Goal: Transaction & Acquisition: Purchase product/service

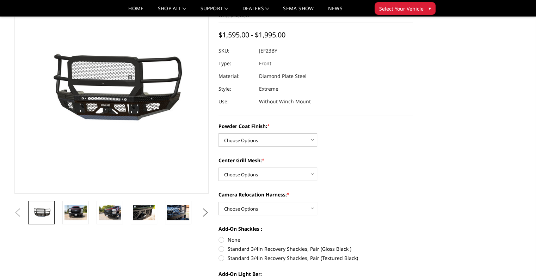
scroll to position [58, 0]
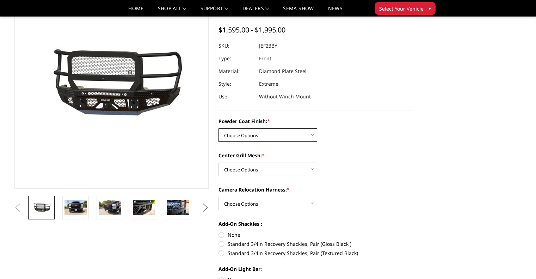
click at [273, 138] on select "Choose Options Bare Metal Gloss Black Powder Coat Textured Black Powder Coat" at bounding box center [267, 134] width 99 height 13
select select "3264"
click at [218, 128] on select "Choose Options Bare Metal Gloss Black Powder Coat Textured Black Powder Coat" at bounding box center [267, 134] width 99 height 13
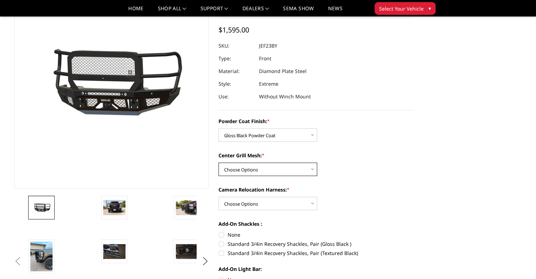
click at [283, 169] on select "Choose Options WITH Expanded Metal in Center Grill WITHOUT Expanded Metal in Ce…" at bounding box center [267, 168] width 99 height 13
click at [218, 162] on select "Choose Options WITH Expanded Metal in Center Grill WITHOUT Expanded Metal in Ce…" at bounding box center [267, 168] width 99 height 13
click at [305, 172] on select "Choose Options WITH Expanded Metal in Center Grill WITHOUT Expanded Metal in Ce…" at bounding box center [267, 168] width 99 height 13
click at [218, 162] on select "Choose Options WITH Expanded Metal in Center Grill WITHOUT Expanded Metal in Ce…" at bounding box center [267, 168] width 99 height 13
click at [291, 173] on select "Choose Options WITH Expanded Metal in Center Grill WITHOUT Expanded Metal in Ce…" at bounding box center [267, 168] width 99 height 13
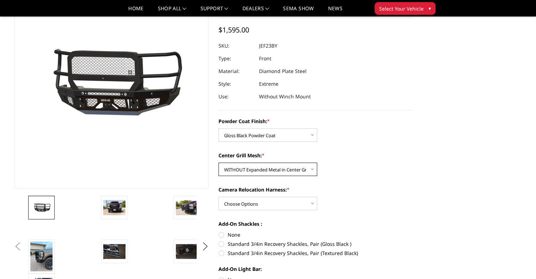
select select "3266"
click at [218, 162] on select "Choose Options WITH Expanded Metal in Center Grill WITHOUT Expanded Metal in Ce…" at bounding box center [267, 168] width 99 height 13
click at [273, 199] on select "Choose Options WITH Camera Relocation Harness WITHOUT Camera Relocation Harness" at bounding box center [267, 203] width 99 height 13
select select "3268"
click at [218, 197] on select "Choose Options WITH Camera Relocation Harness WITHOUT Camera Relocation Harness" at bounding box center [267, 203] width 99 height 13
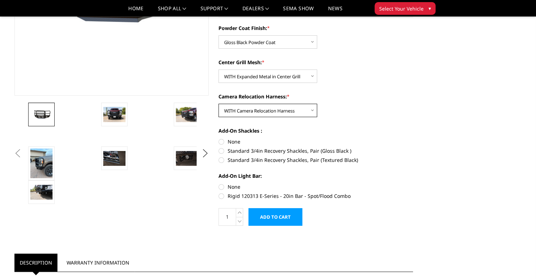
scroll to position [152, 0]
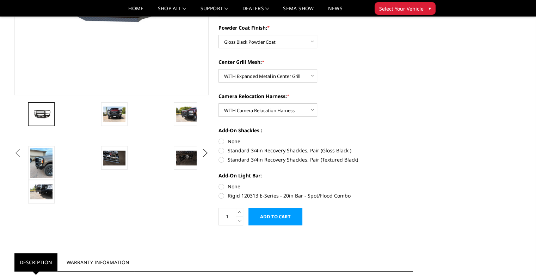
click at [220, 149] on label "Standard 3/4in Recovery Shackles, Pair (Gloss Black )" at bounding box center [315, 150] width 194 height 7
click at [413, 138] on input "Standard 3/4in Recovery Shackles, Pair (Gloss Black )" at bounding box center [413, 137] width 0 height 0
radio input "true"
click at [221, 197] on label "Rigid 120313 E-Series - 20in Bar - Spot/Flood Combo" at bounding box center [315, 195] width 194 height 7
click at [413, 183] on input "Rigid 120313 E-Series - 20in Bar - Spot/Flood Combo" at bounding box center [413, 182] width 0 height 0
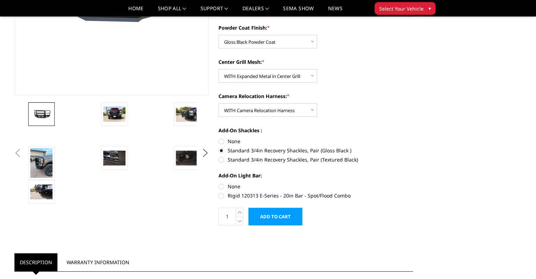
radio input "true"
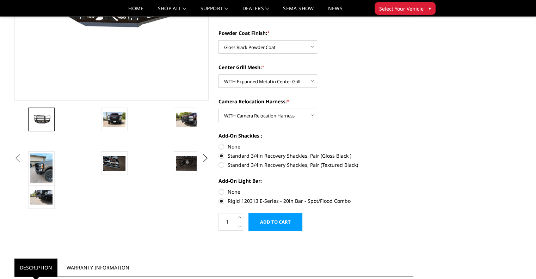
scroll to position [147, 0]
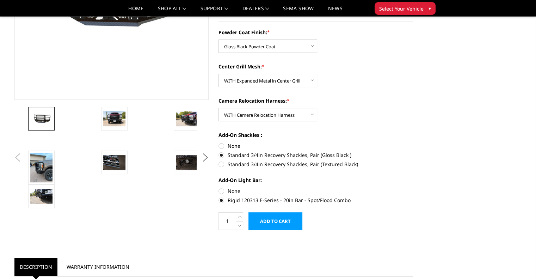
click at [221, 193] on label "None" at bounding box center [315, 190] width 194 height 7
click at [219, 187] on input "None" at bounding box center [218, 187] width 0 height 0
radio input "true"
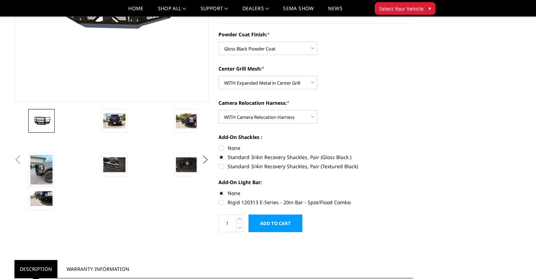
scroll to position [146, 0]
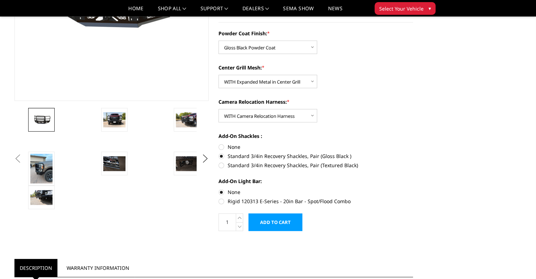
click at [220, 201] on label "Rigid 120313 E-Series - 20in Bar - Spot/Flood Combo" at bounding box center [315, 200] width 194 height 7
click at [413, 188] on input "Rigid 120313 E-Series - 20in Bar - Spot/Flood Combo" at bounding box center [413, 188] width 0 height 0
radio input "true"
click at [108, 124] on img at bounding box center [114, 119] width 22 height 15
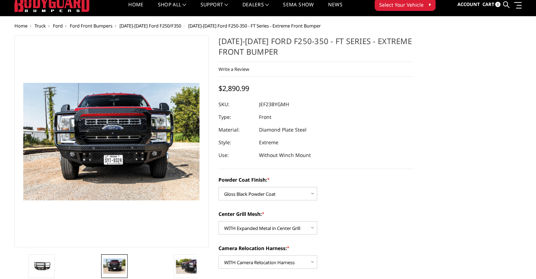
scroll to position [18, 0]
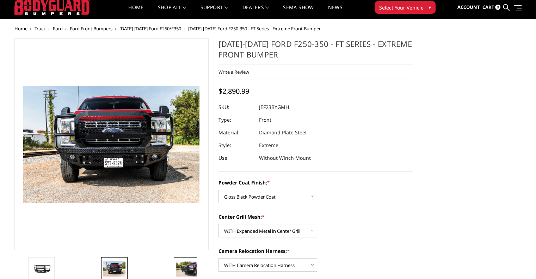
click at [195, 269] on img at bounding box center [187, 268] width 22 height 15
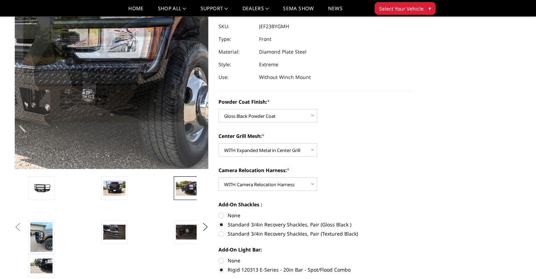
scroll to position [78, 0]
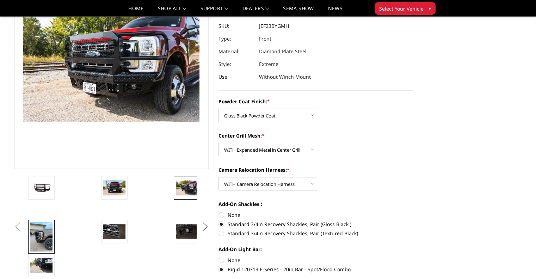
click at [32, 243] on img at bounding box center [41, 237] width 22 height 30
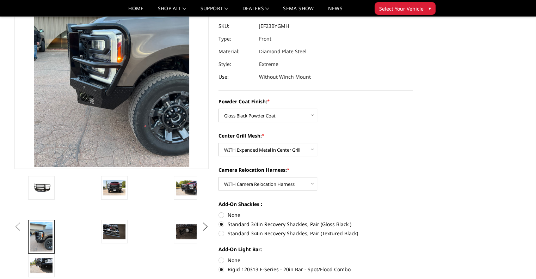
scroll to position [33, 0]
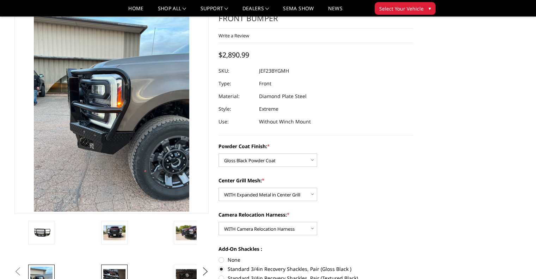
click at [114, 270] on img at bounding box center [114, 276] width 22 height 15
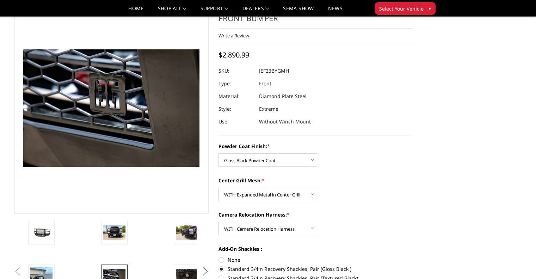
scroll to position [78, 0]
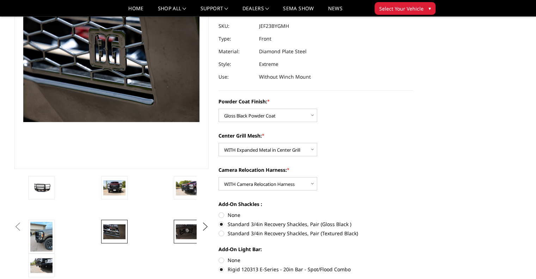
click at [184, 229] on img at bounding box center [187, 231] width 22 height 15
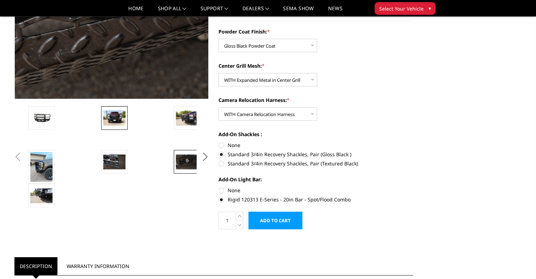
scroll to position [148, 0]
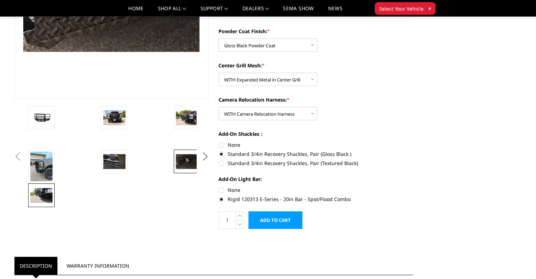
click at [45, 195] on img at bounding box center [41, 195] width 22 height 15
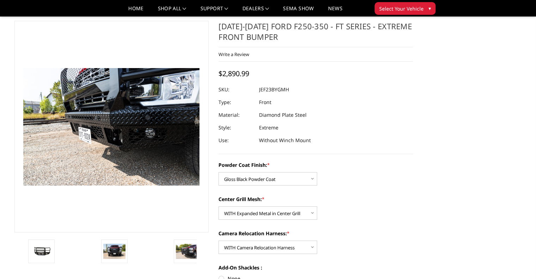
scroll to position [11, 0]
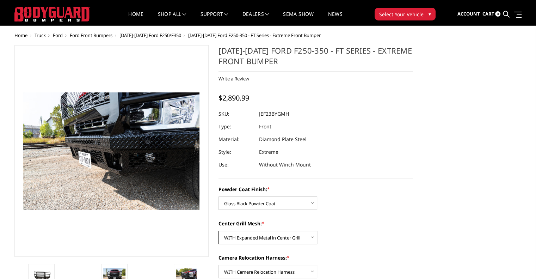
click at [281, 238] on select "Choose Options WITH Expanded Metal in Center Grill WITHOUT Expanded Metal in Ce…" at bounding box center [267, 236] width 99 height 13
click at [218, 230] on select "Choose Options WITH Expanded Metal in Center Grill WITHOUT Expanded Metal in Ce…" at bounding box center [267, 236] width 99 height 13
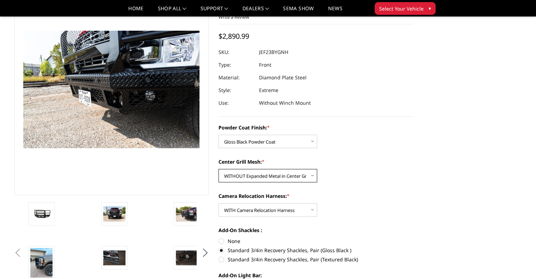
scroll to position [52, 0]
click at [280, 176] on select "Choose Options WITH Expanded Metal in Center Grill WITHOUT Expanded Metal in Ce…" at bounding box center [267, 175] width 99 height 13
select select "3266"
click at [218, 169] on select "Choose Options WITH Expanded Metal in Center Grill WITHOUT Expanded Metal in Ce…" at bounding box center [267, 175] width 99 height 13
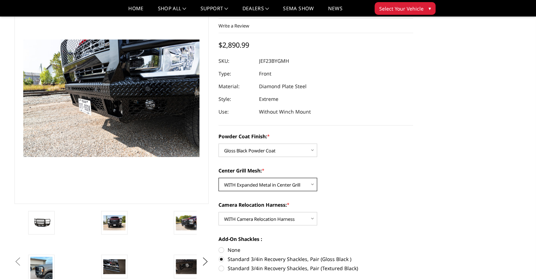
scroll to position [44, 0]
click at [275, 146] on select "Choose Options Bare Metal Gloss Black Powder Coat Textured Black Powder Coat" at bounding box center [267, 149] width 99 height 13
click at [218, 143] on select "Choose Options Bare Metal Gloss Black Powder Coat Textured Black Powder Coat" at bounding box center [267, 149] width 99 height 13
click at [273, 149] on select "Choose Options Bare Metal Gloss Black Powder Coat Textured Black Powder Coat" at bounding box center [267, 149] width 99 height 13
click at [218, 143] on select "Choose Options Bare Metal Gloss Black Powder Coat Textured Black Powder Coat" at bounding box center [267, 149] width 99 height 13
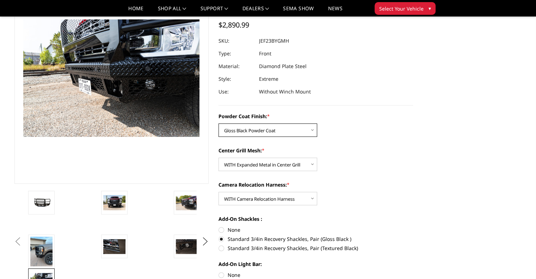
scroll to position [51, 0]
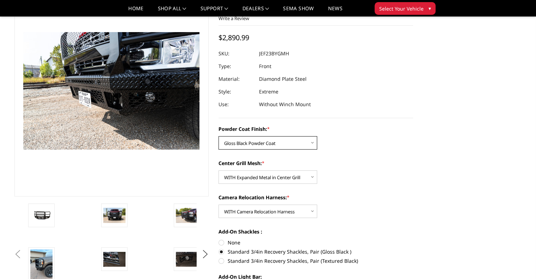
click at [281, 145] on select "Choose Options Bare Metal Gloss Black Powder Coat Textured Black Powder Coat" at bounding box center [267, 142] width 99 height 13
click at [218, 136] on select "Choose Options Bare Metal Gloss Black Powder Coat Textured Black Powder Coat" at bounding box center [267, 142] width 99 height 13
click at [280, 149] on select "Choose Options Bare Metal Gloss Black Powder Coat Textured Black Powder Coat" at bounding box center [267, 142] width 99 height 13
select select "3264"
click at [218, 136] on select "Choose Options Bare Metal Gloss Black Powder Coat Textured Black Powder Coat" at bounding box center [267, 142] width 99 height 13
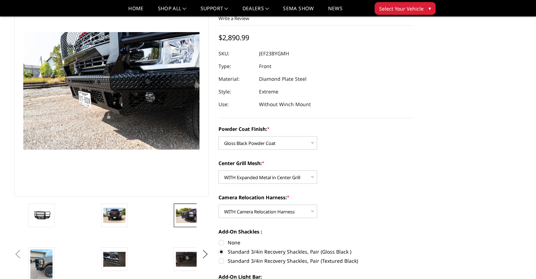
click at [185, 208] on img at bounding box center [187, 214] width 22 height 15
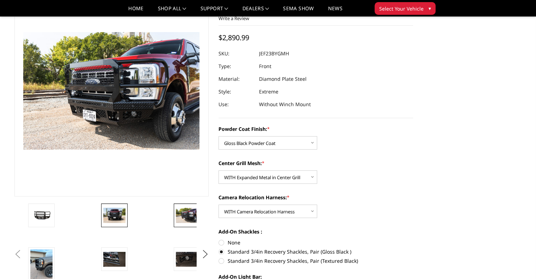
click at [113, 218] on img at bounding box center [114, 214] width 22 height 15
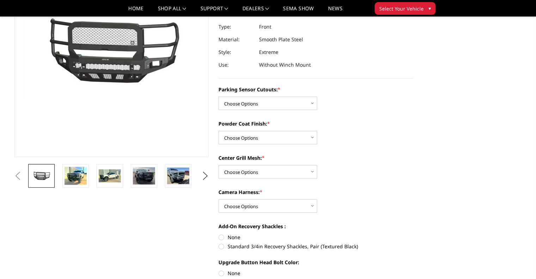
scroll to position [88, 0]
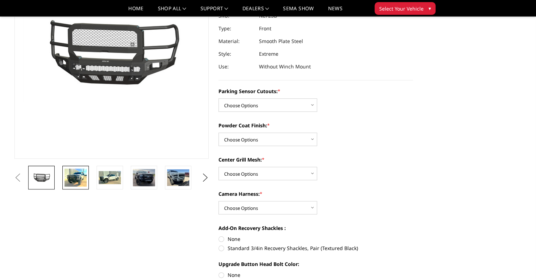
click at [73, 181] on img at bounding box center [75, 177] width 22 height 18
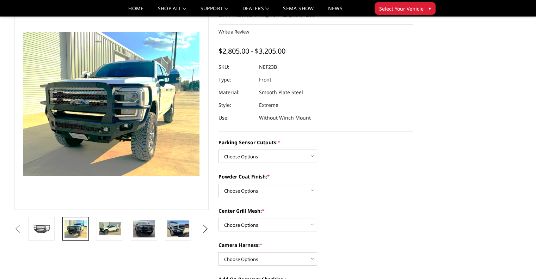
scroll to position [23, 0]
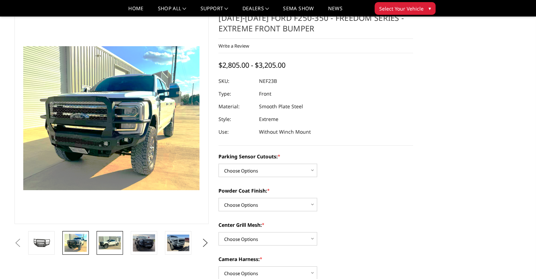
click at [114, 241] on img at bounding box center [110, 242] width 22 height 13
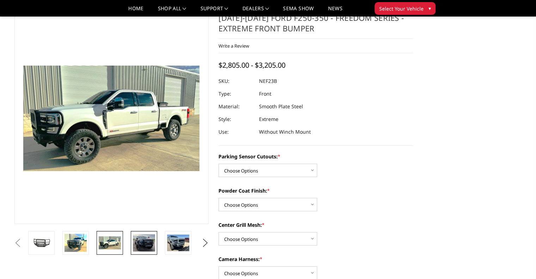
click at [139, 248] on img at bounding box center [144, 242] width 22 height 17
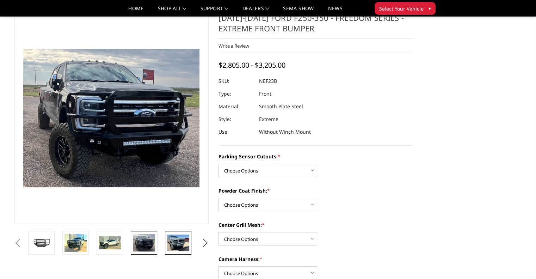
click at [183, 243] on img at bounding box center [178, 242] width 22 height 17
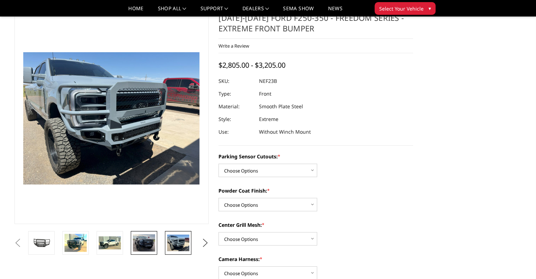
click at [144, 242] on img at bounding box center [144, 242] width 22 height 17
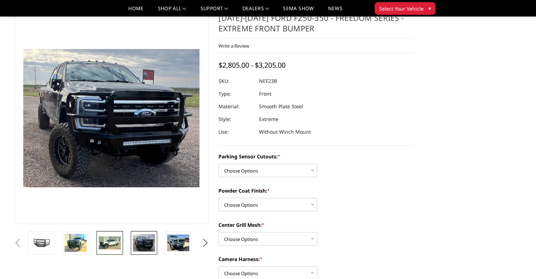
click at [113, 242] on img at bounding box center [110, 242] width 22 height 13
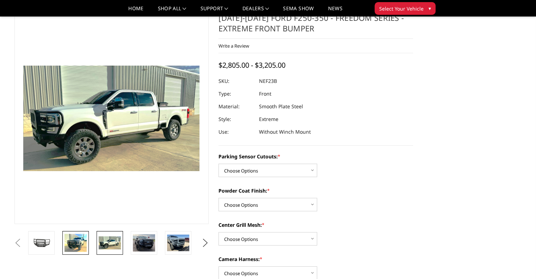
click at [88, 245] on link at bounding box center [75, 243] width 26 height 24
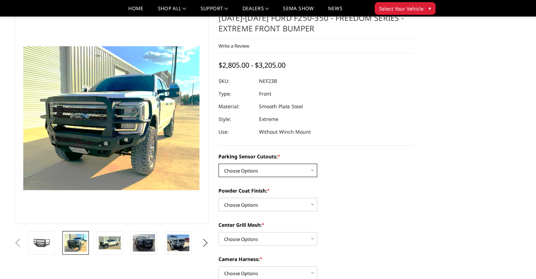
click at [272, 170] on select "Choose Options No - Without Parking Sensor Cutouts Yes - With Parking Sensor Cu…" at bounding box center [267, 169] width 99 height 13
select select "2583"
click at [218, 163] on select "Choose Options No - Without Parking Sensor Cutouts Yes - With Parking Sensor Cu…" at bounding box center [267, 169] width 99 height 13
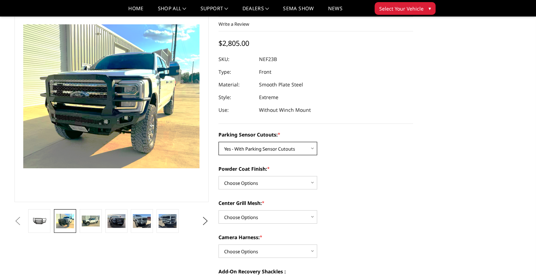
scroll to position [45, 0]
click at [276, 185] on select "Choose Options Bare Metal Textured Black Powder Coat" at bounding box center [267, 182] width 99 height 13
select select "2585"
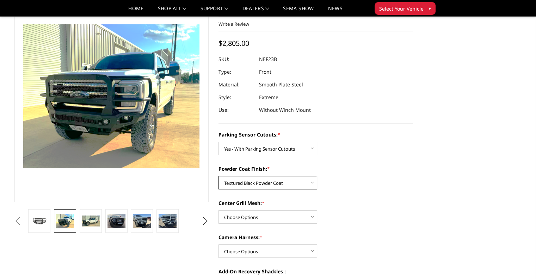
click at [218, 176] on select "Choose Options Bare Metal Textured Black Powder Coat" at bounding box center [267, 182] width 99 height 13
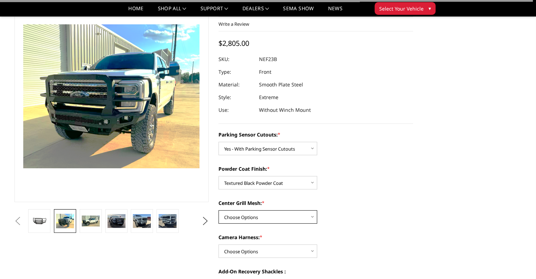
click at [265, 219] on select "Choose Options With Center Grill Mesh Without Center Grill Mesh" at bounding box center [267, 216] width 99 height 13
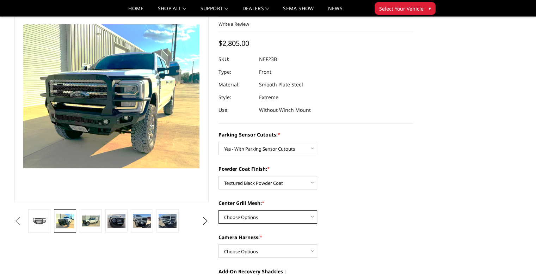
select select "2586"
click at [218, 210] on select "Choose Options With Center Grill Mesh Without Center Grill Mesh" at bounding box center [267, 216] width 99 height 13
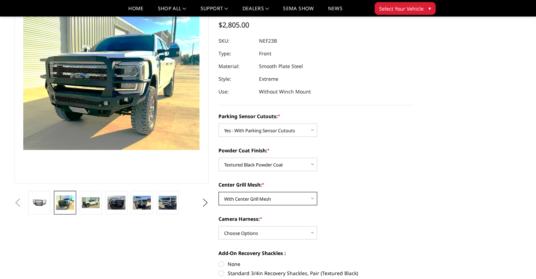
scroll to position [66, 0]
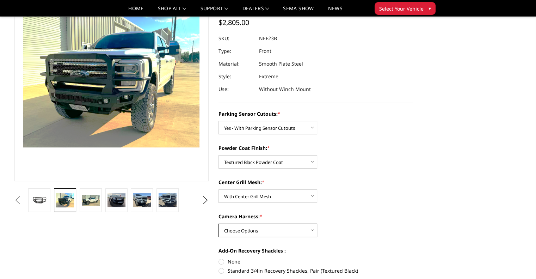
click at [273, 231] on select "Choose Options WITH Camera Harness WITHOUT Camera Harness" at bounding box center [267, 229] width 99 height 13
select select "2588"
click at [218, 223] on select "Choose Options WITH Camera Harness WITHOUT Camera Harness" at bounding box center [267, 229] width 99 height 13
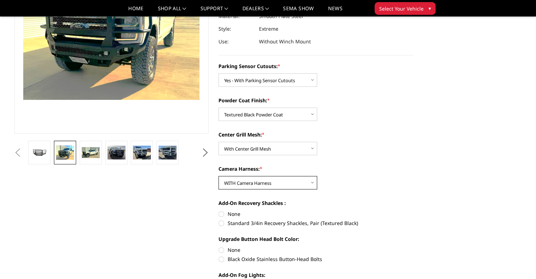
scroll to position [115, 0]
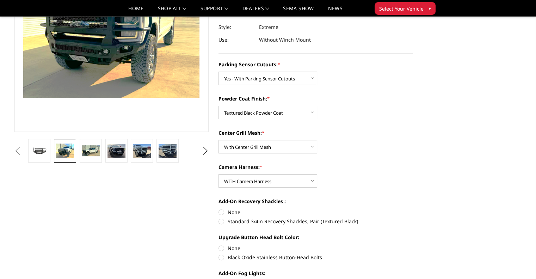
click at [222, 221] on label "Standard 3/4in Recovery Shackles, Pair (Textured Black)" at bounding box center [315, 220] width 194 height 7
click at [413, 208] on input "Standard 3/4in Recovery Shackles, Pair (Textured Black)" at bounding box center [413, 208] width 0 height 0
radio input "true"
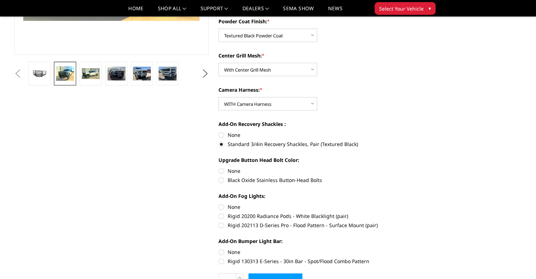
scroll to position [193, 0]
click at [221, 261] on label "Rigid 130313 E-Series - 30in Bar - Spot/Flood Combo Pattern" at bounding box center [315, 260] width 194 height 7
click at [413, 248] on input "Rigid 130313 E-Series - 30in Bar - Spot/Flood Combo Pattern" at bounding box center [413, 248] width 0 height 0
radio input "true"
click at [224, 224] on label "Rigid 202113 D-Series Pro - Flood Pattern - Surface Mount (pair)" at bounding box center [315, 224] width 194 height 7
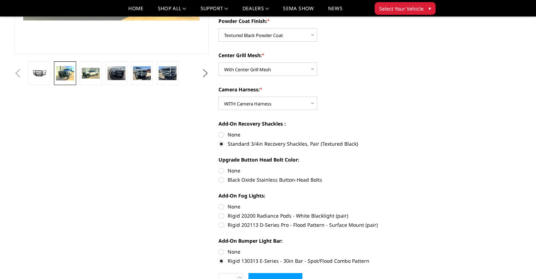
click at [413, 212] on input "Rigid 202113 D-Series Pro - Flood Pattern - Surface Mount (pair)" at bounding box center [413, 212] width 0 height 0
radio input "true"
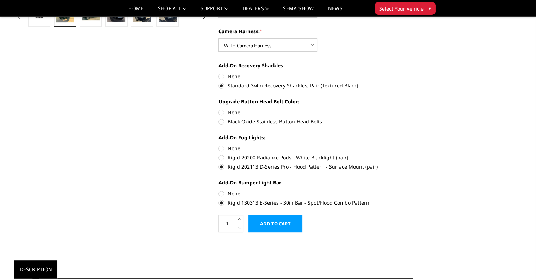
scroll to position [251, 0]
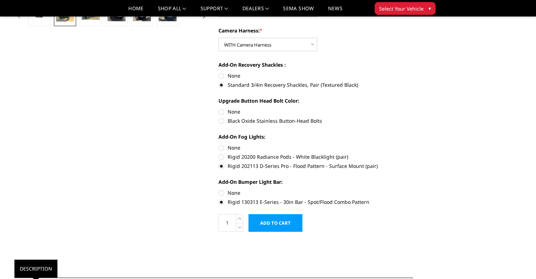
click at [220, 148] on label "None" at bounding box center [315, 147] width 194 height 7
click at [219, 144] on input "None" at bounding box center [218, 144] width 0 height 0
radio input "true"
click at [222, 194] on label "None" at bounding box center [315, 192] width 194 height 7
click at [219, 189] on input "None" at bounding box center [218, 189] width 0 height 0
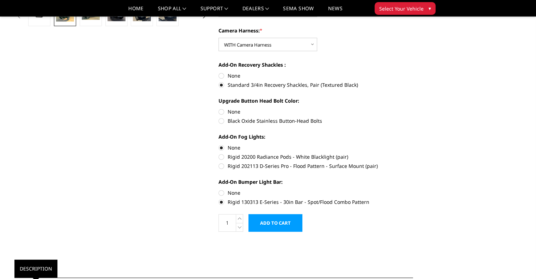
radio input "true"
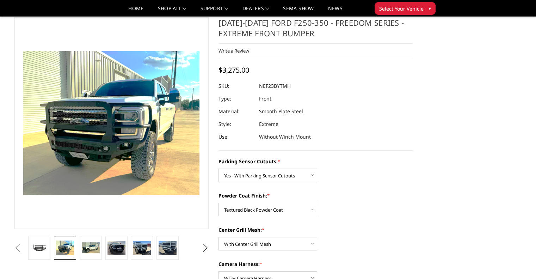
scroll to position [18, 0]
